Goal: Information Seeking & Learning: Find specific fact

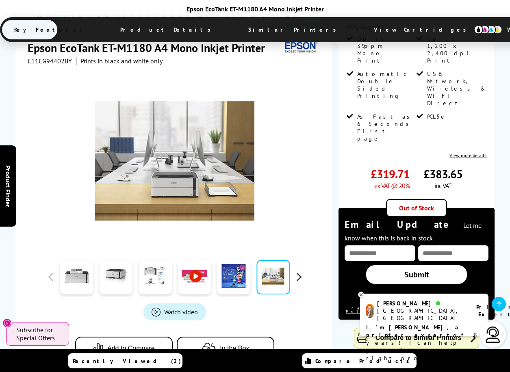
click at [297, 271] on button "button" at bounding box center [298, 277] width 12 height 12
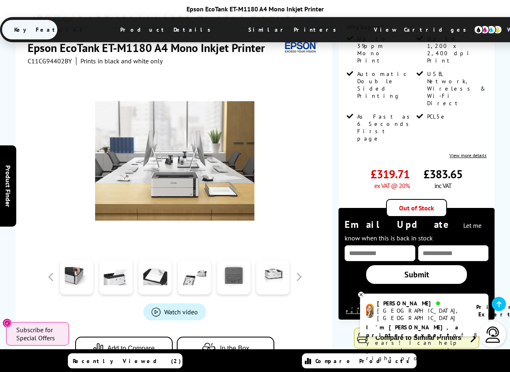
click at [242, 260] on link at bounding box center [233, 277] width 33 height 35
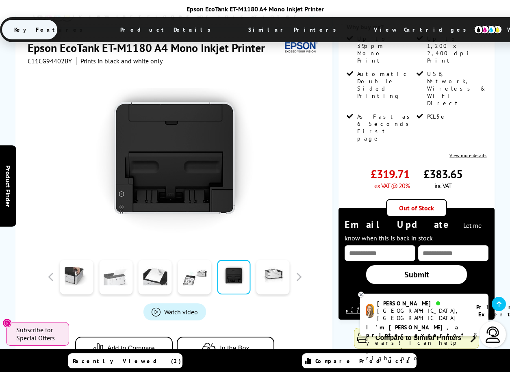
click at [117, 260] on link at bounding box center [115, 277] width 33 height 35
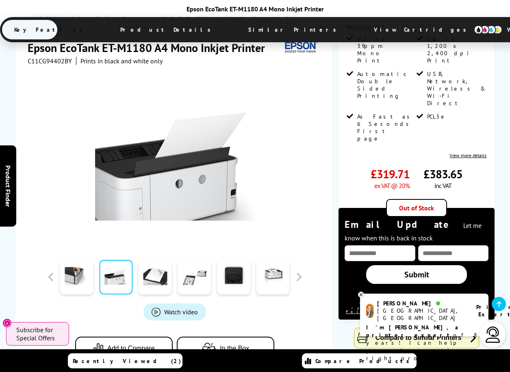
click at [235, 167] on img at bounding box center [174, 160] width 159 height 159
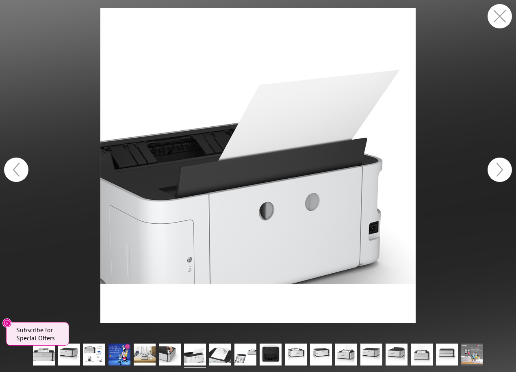
click at [507, 169] on button "button" at bounding box center [499, 170] width 24 height 24
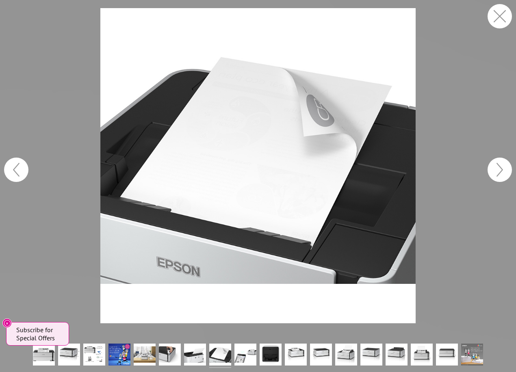
click at [505, 169] on button "button" at bounding box center [499, 170] width 24 height 24
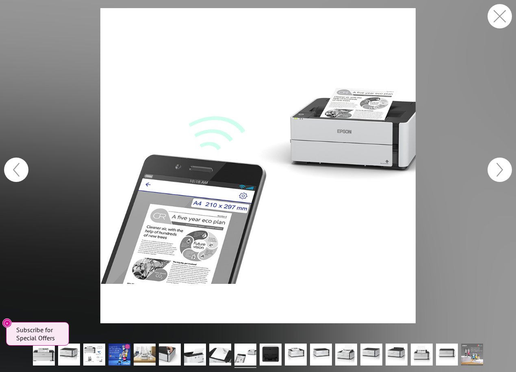
click at [505, 169] on button "button" at bounding box center [499, 170] width 24 height 24
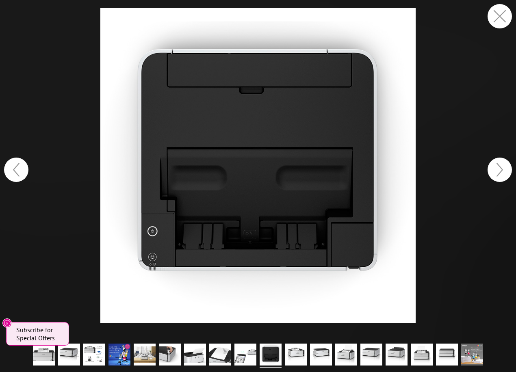
click at [505, 169] on button "button" at bounding box center [499, 170] width 24 height 24
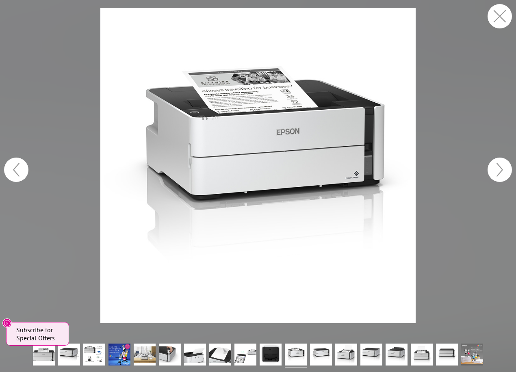
click at [505, 169] on button "button" at bounding box center [499, 170] width 24 height 24
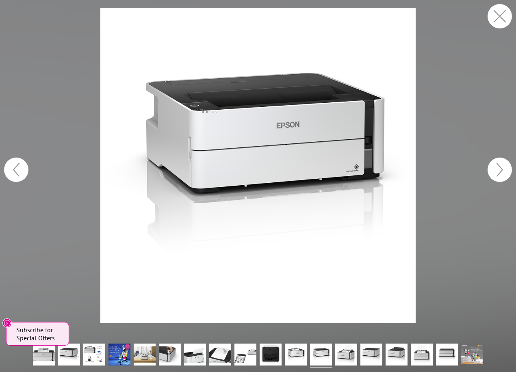
click at [505, 169] on button "button" at bounding box center [499, 170] width 24 height 24
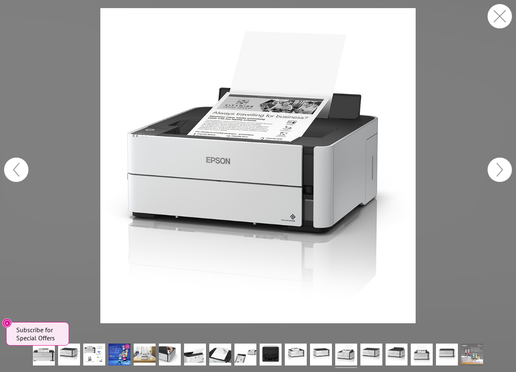
click at [505, 169] on button "button" at bounding box center [499, 170] width 24 height 24
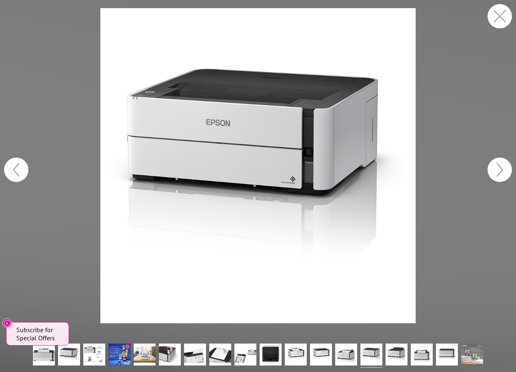
click at [504, 169] on button "button" at bounding box center [499, 170] width 24 height 24
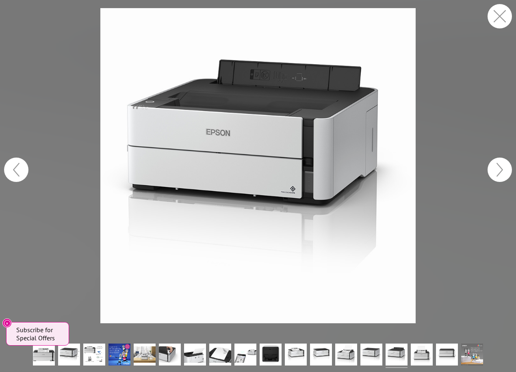
click at [504, 169] on button "button" at bounding box center [499, 170] width 24 height 24
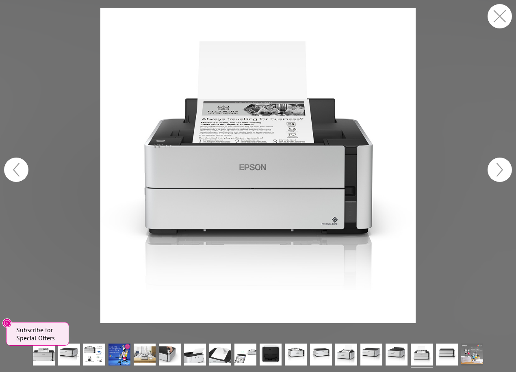
click at [504, 169] on button "button" at bounding box center [499, 170] width 24 height 24
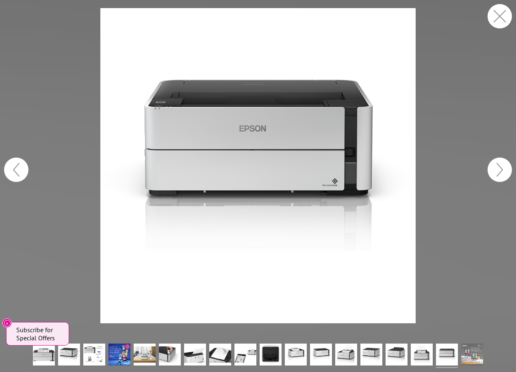
click at [502, 169] on button "button" at bounding box center [499, 170] width 24 height 24
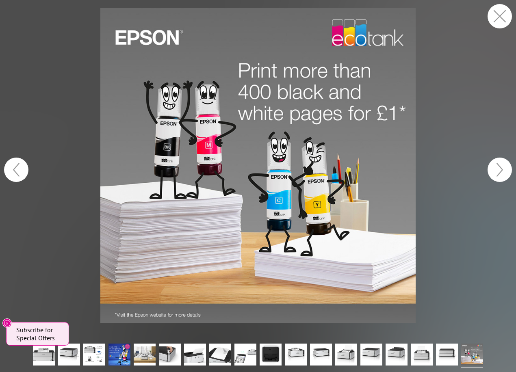
click at [502, 169] on button "button" at bounding box center [499, 170] width 24 height 24
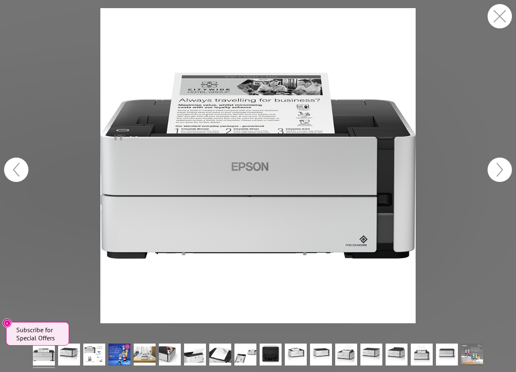
click at [501, 169] on button "button" at bounding box center [499, 170] width 24 height 24
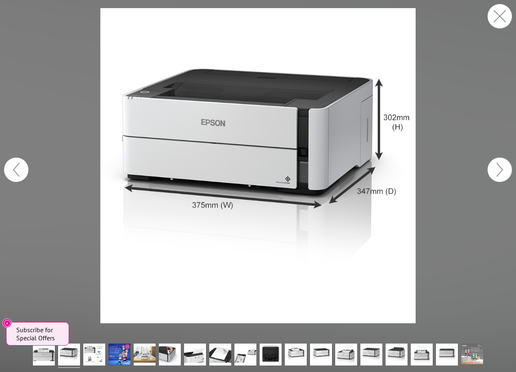
click at [501, 169] on button "button" at bounding box center [499, 170] width 24 height 24
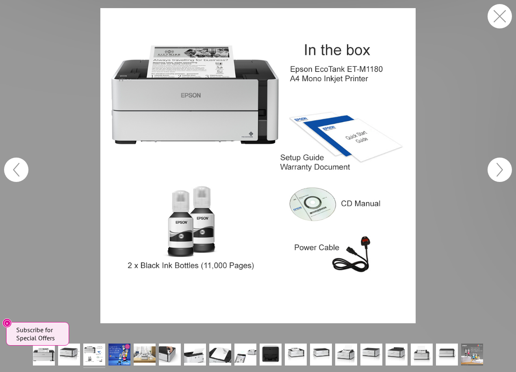
click at [501, 169] on button "button" at bounding box center [499, 170] width 24 height 24
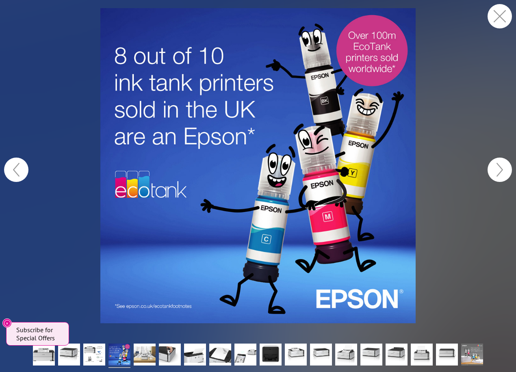
click at [500, 168] on button "button" at bounding box center [499, 170] width 24 height 24
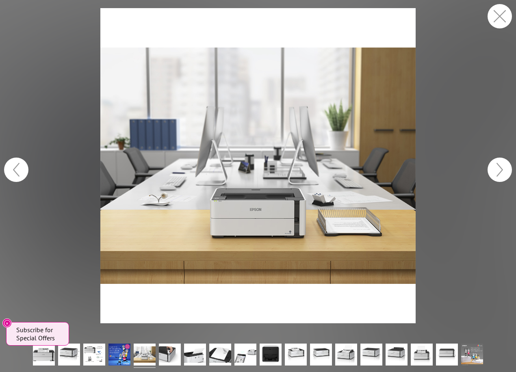
click at [508, 15] on button "button" at bounding box center [499, 16] width 24 height 24
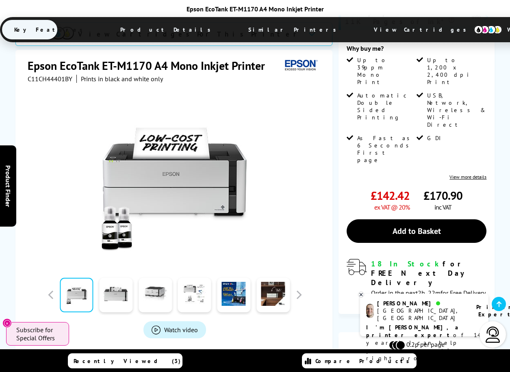
click at [125, 278] on link at bounding box center [115, 295] width 33 height 35
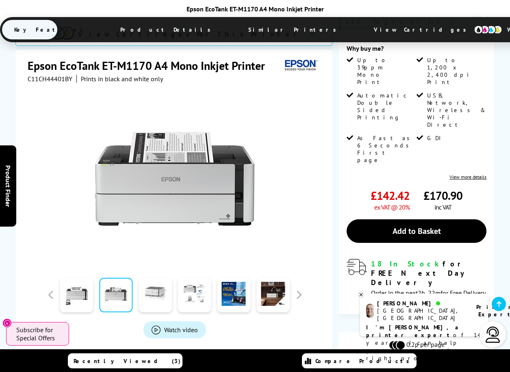
click at [166, 278] on link at bounding box center [154, 295] width 33 height 35
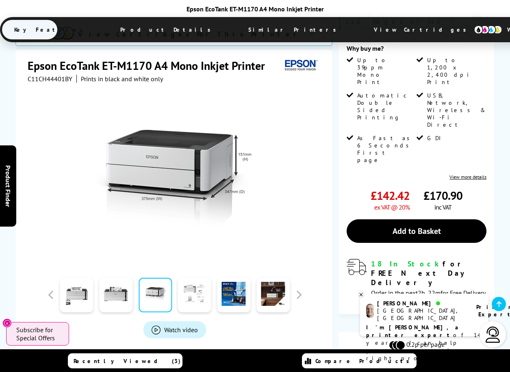
click at [194, 278] on link at bounding box center [194, 295] width 33 height 35
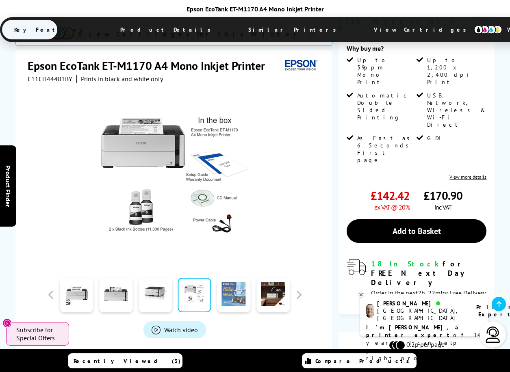
click at [219, 278] on link at bounding box center [233, 295] width 33 height 35
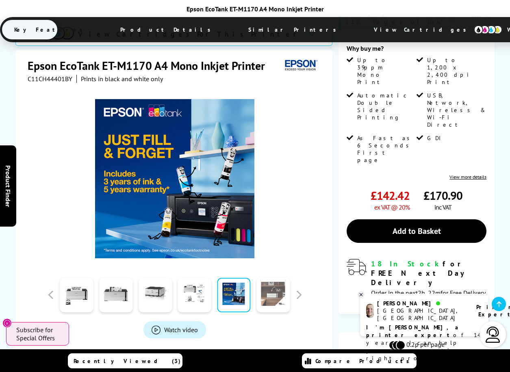
click at [282, 278] on link at bounding box center [272, 295] width 33 height 35
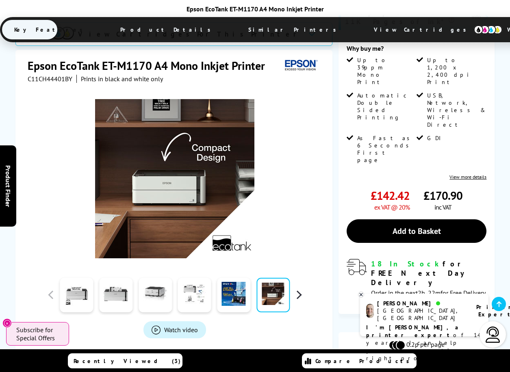
click at [300, 289] on button "button" at bounding box center [298, 295] width 12 height 12
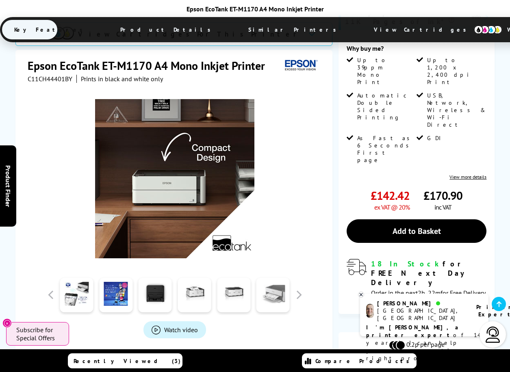
click at [276, 278] on link at bounding box center [272, 295] width 33 height 35
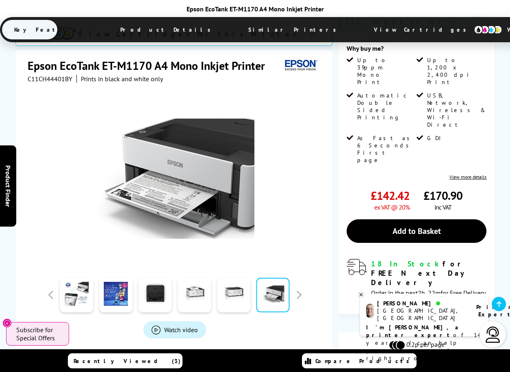
click at [360, 295] on icon at bounding box center [360, 295] width 5 height 6
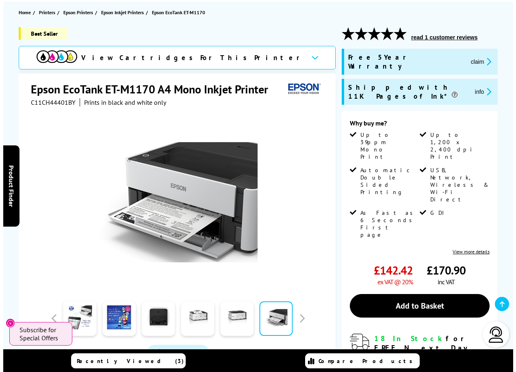
scroll to position [81, 0]
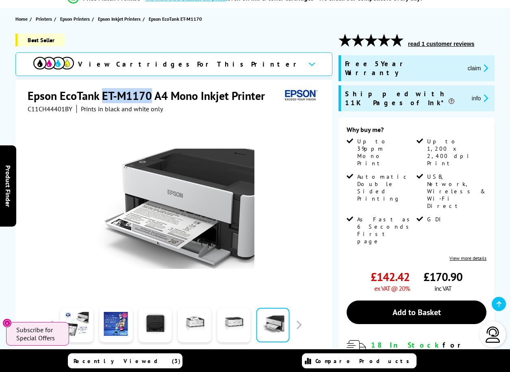
drag, startPoint x: 149, startPoint y: 97, endPoint x: 102, endPoint y: 94, distance: 47.2
click at [102, 94] on h1 "Epson EcoTank ET-M1170 A4 Mono Inkjet Printer" at bounding box center [150, 95] width 245 height 15
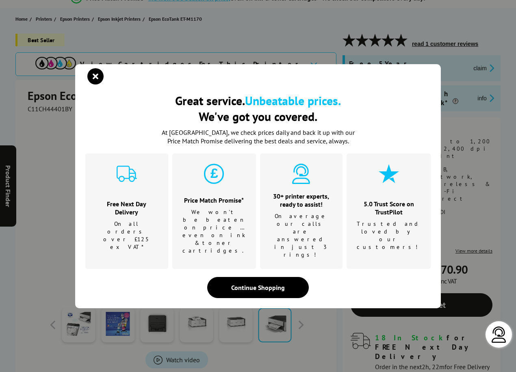
copy h1 "ET-M1170"
